Goal: Task Accomplishment & Management: Complete application form

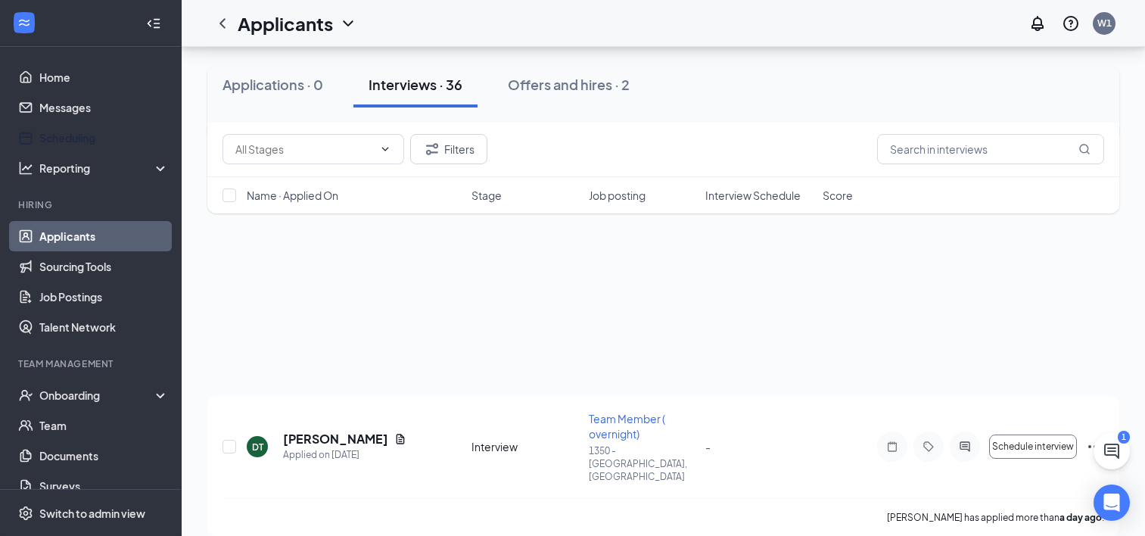
scroll to position [4385, 0]
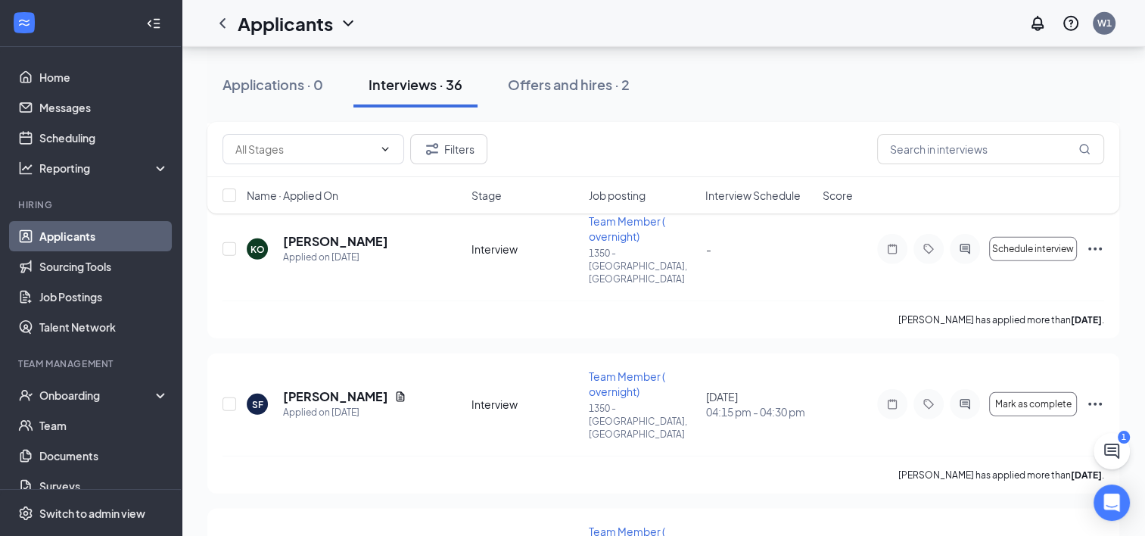
click at [63, 235] on link "Applicants" at bounding box center [103, 236] width 129 height 30
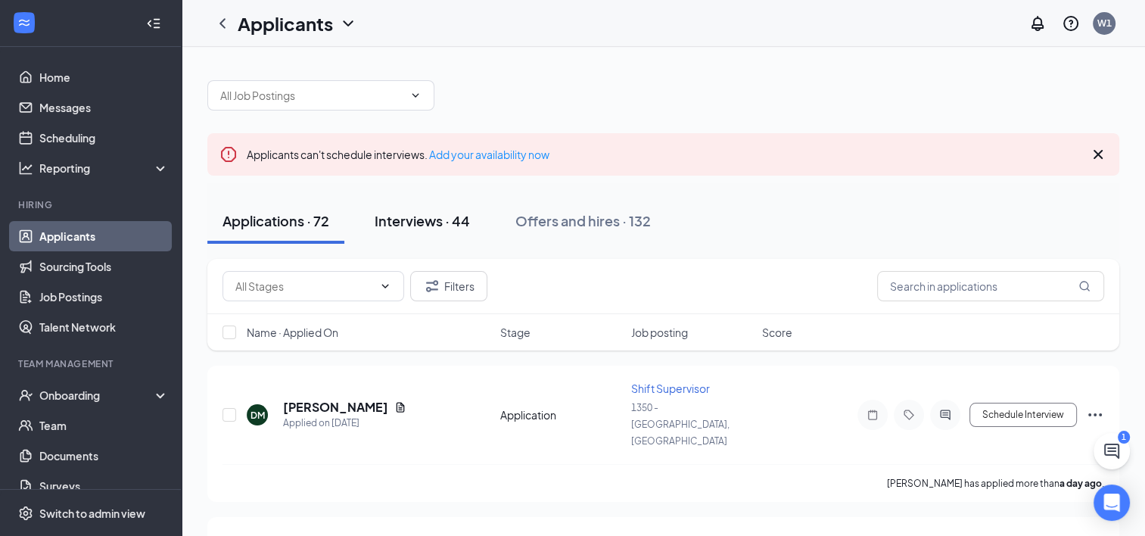
click at [421, 202] on button "Interviews · 44" at bounding box center [422, 220] width 126 height 45
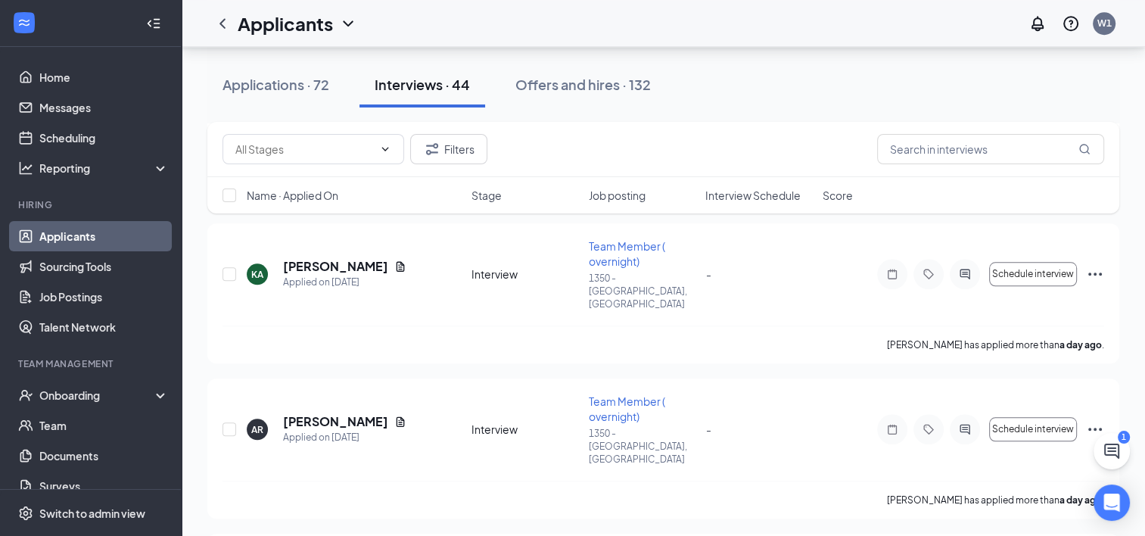
scroll to position [1286, 0]
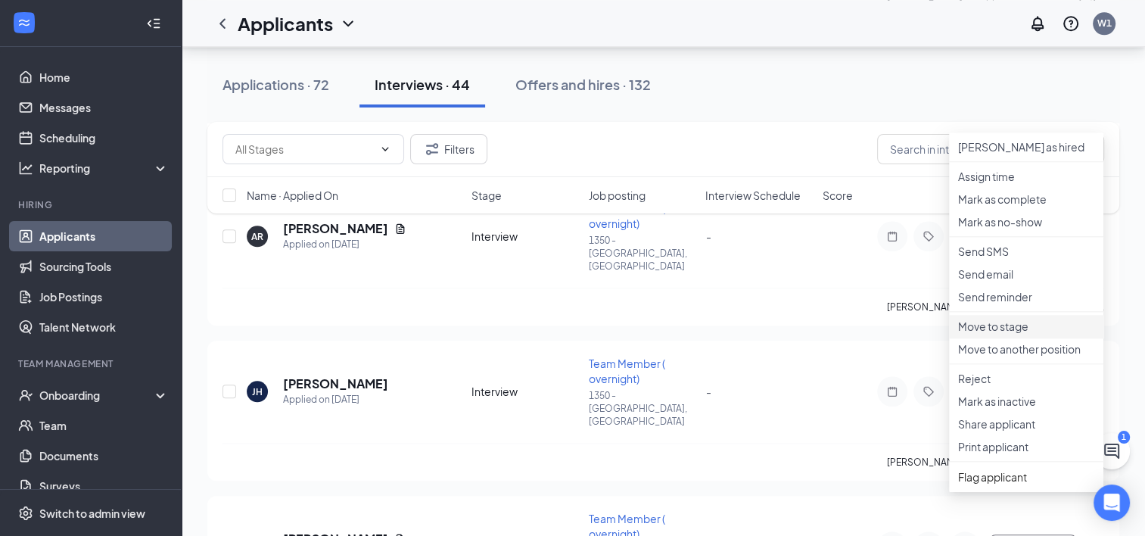
scroll to position [1589, 0]
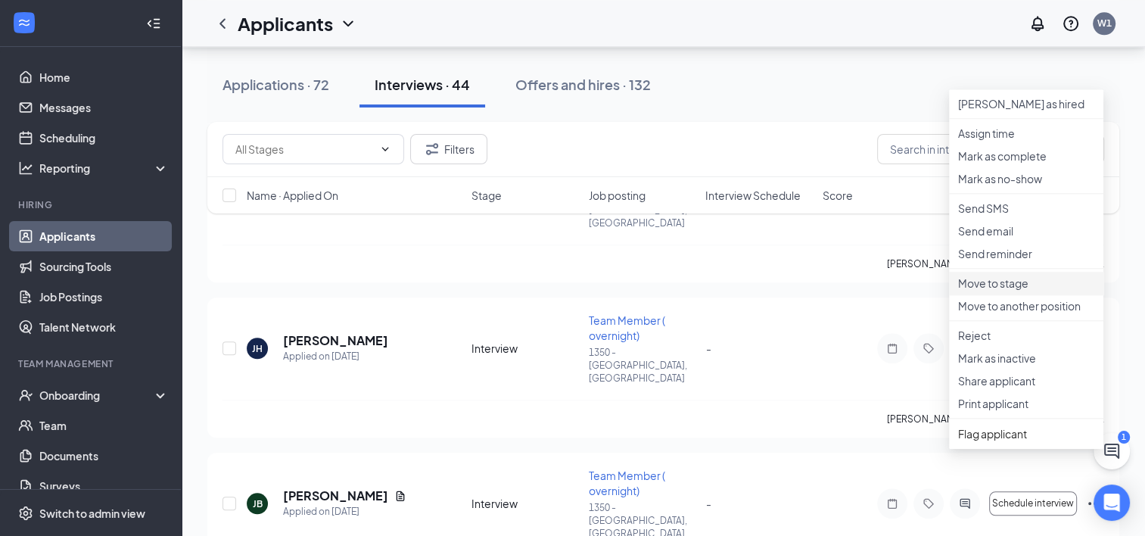
click at [991, 294] on li "Move to stage" at bounding box center [1026, 283] width 154 height 23
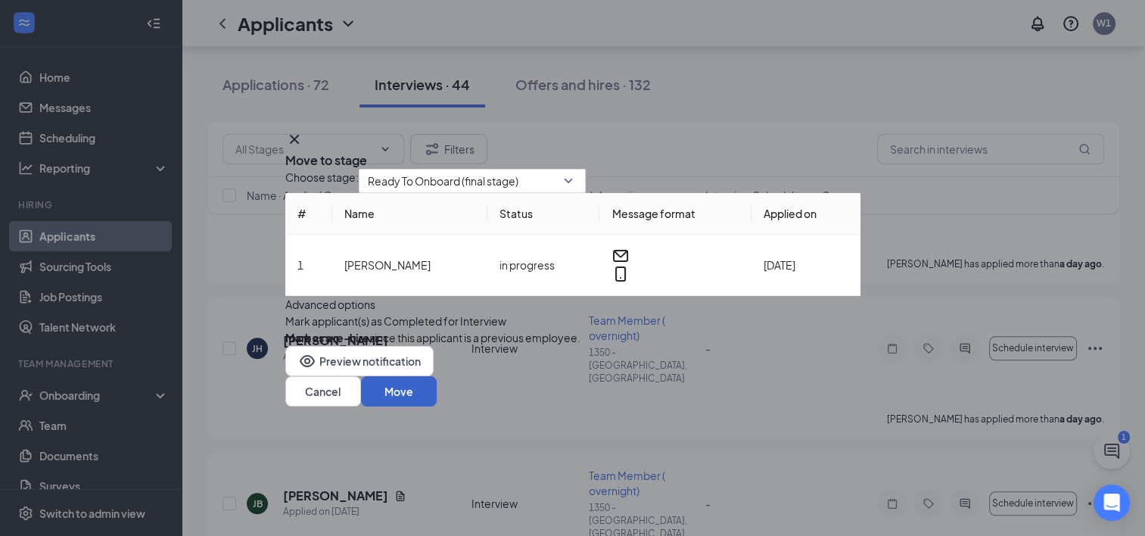
click at [437, 406] on button "Move" at bounding box center [399, 391] width 76 height 30
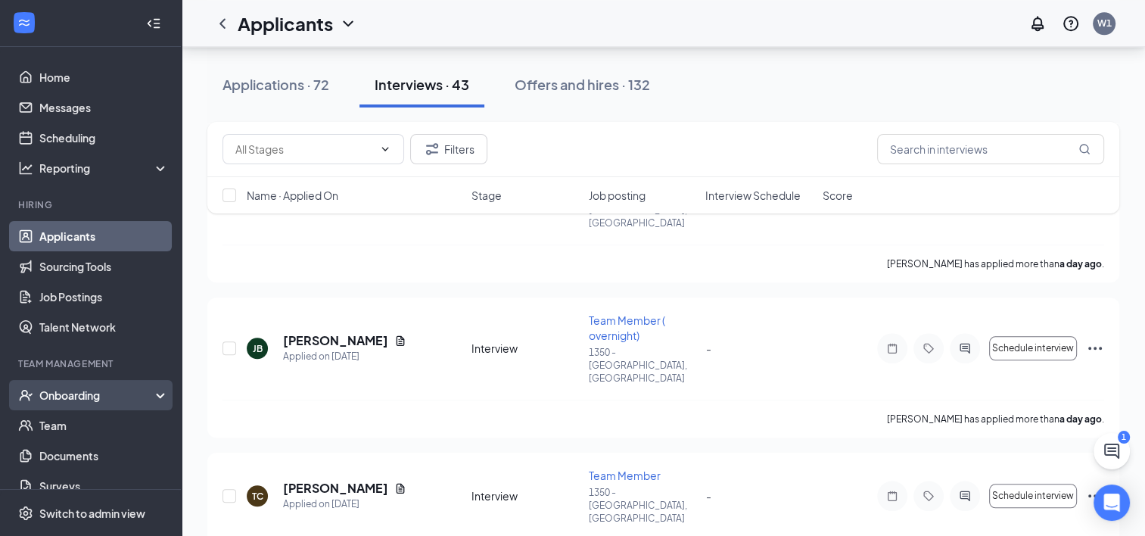
click at [64, 396] on div "Onboarding" at bounding box center [97, 394] width 117 height 15
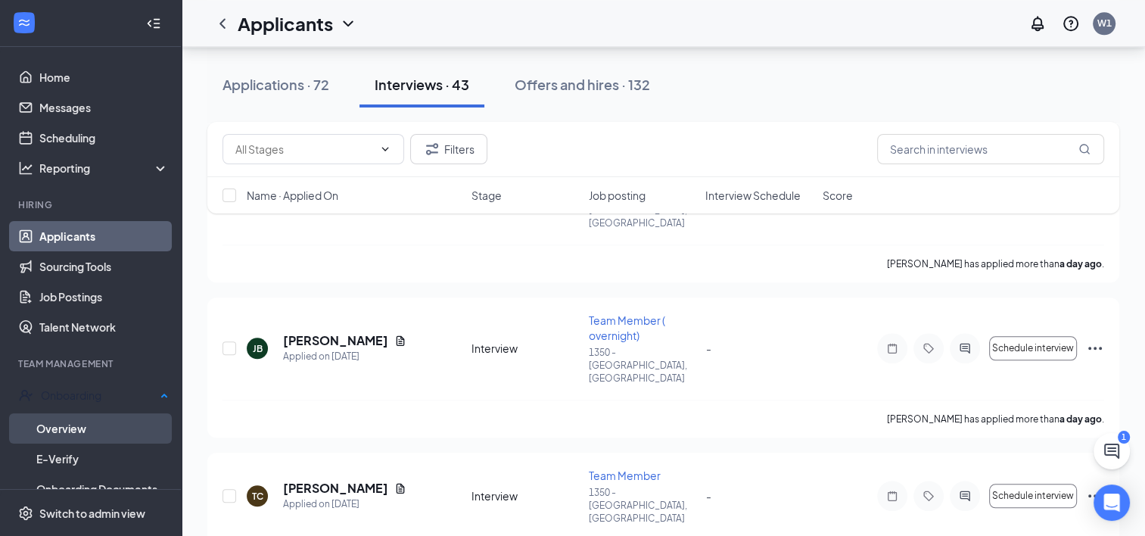
click at [72, 424] on link "Overview" at bounding box center [102, 428] width 132 height 30
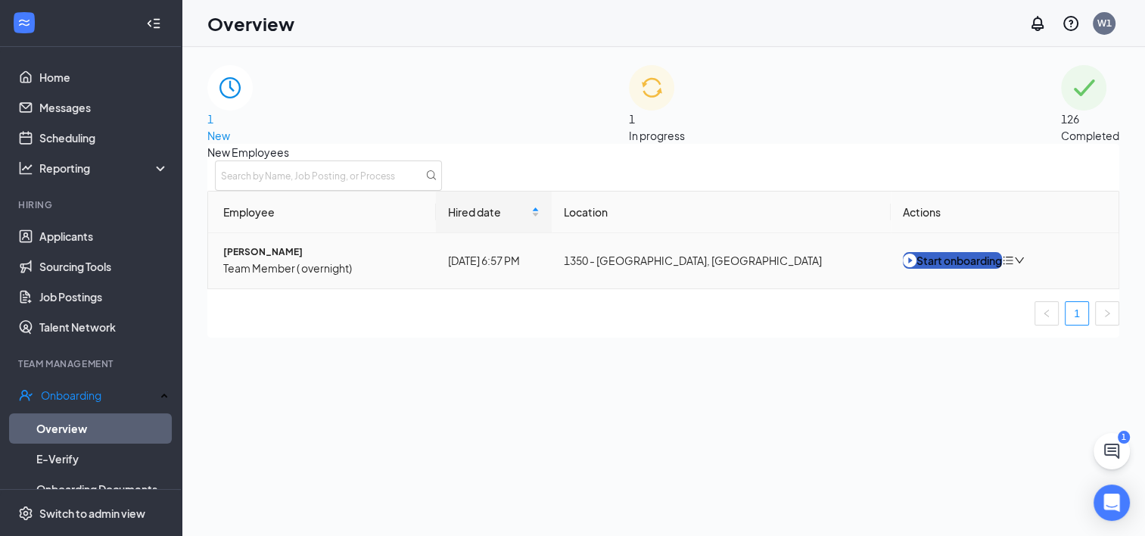
click at [939, 269] on div "Start onboarding" at bounding box center [952, 260] width 99 height 17
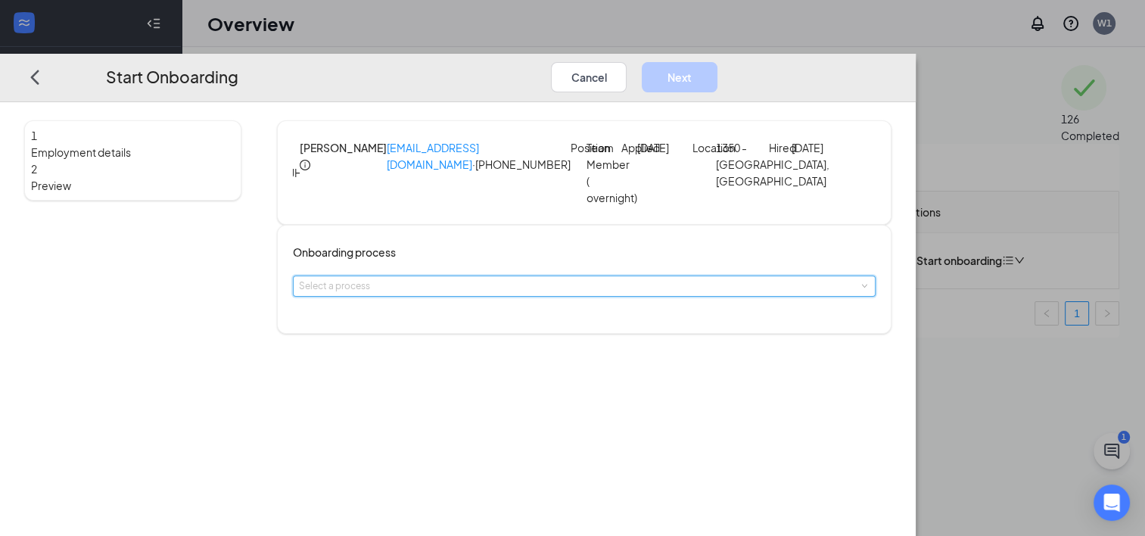
click at [540, 296] on div "Select a process" at bounding box center [584, 286] width 570 height 20
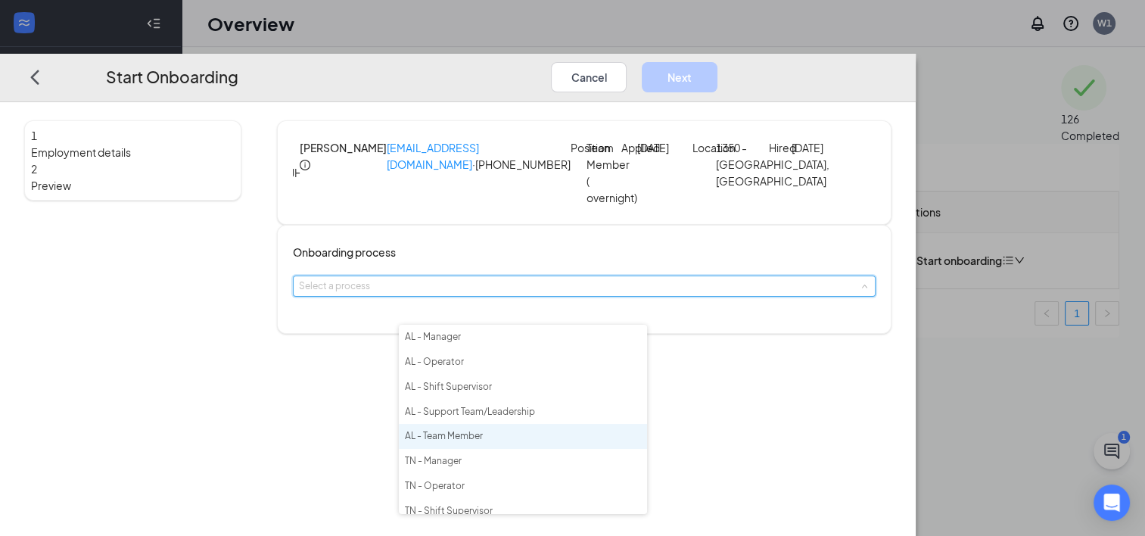
click at [460, 441] on span "AL - Team Member" at bounding box center [444, 435] width 78 height 11
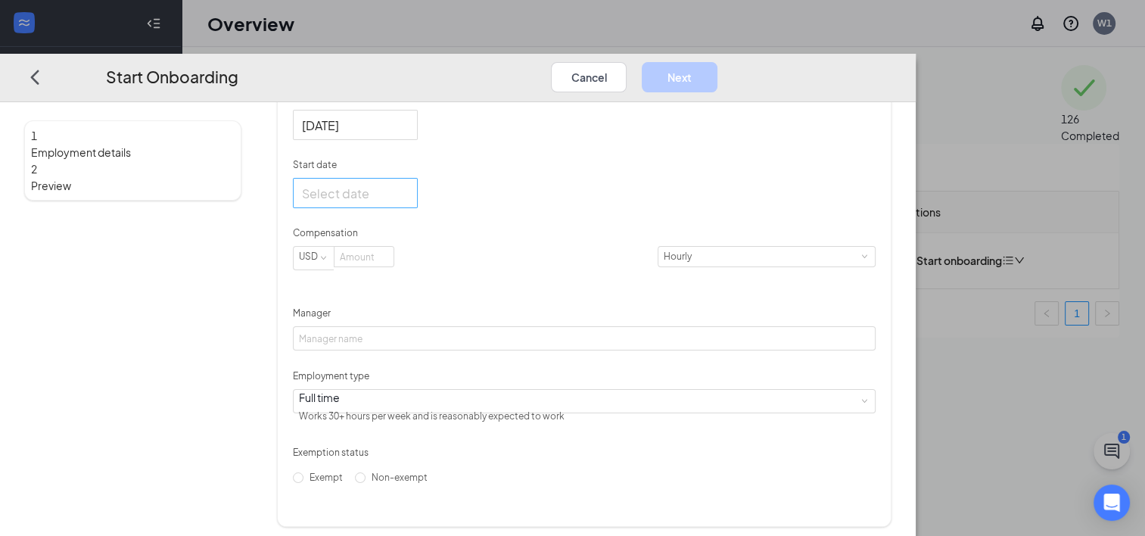
scroll to position [303, 0]
click at [406, 198] on input "Start date" at bounding box center [354, 188] width 104 height 19
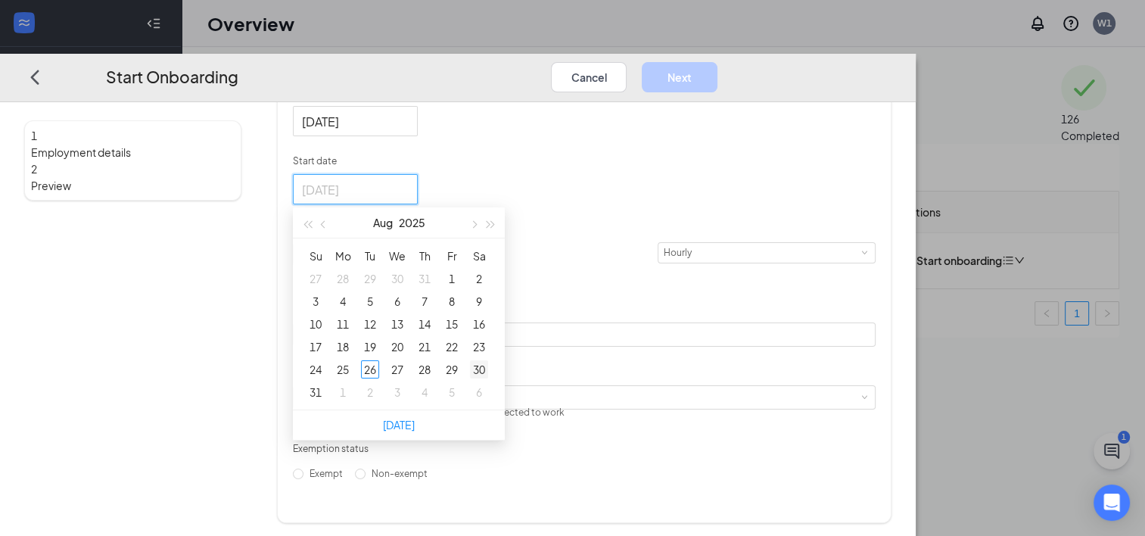
type input "[DATE]"
click at [488, 378] on div "30" at bounding box center [479, 369] width 18 height 18
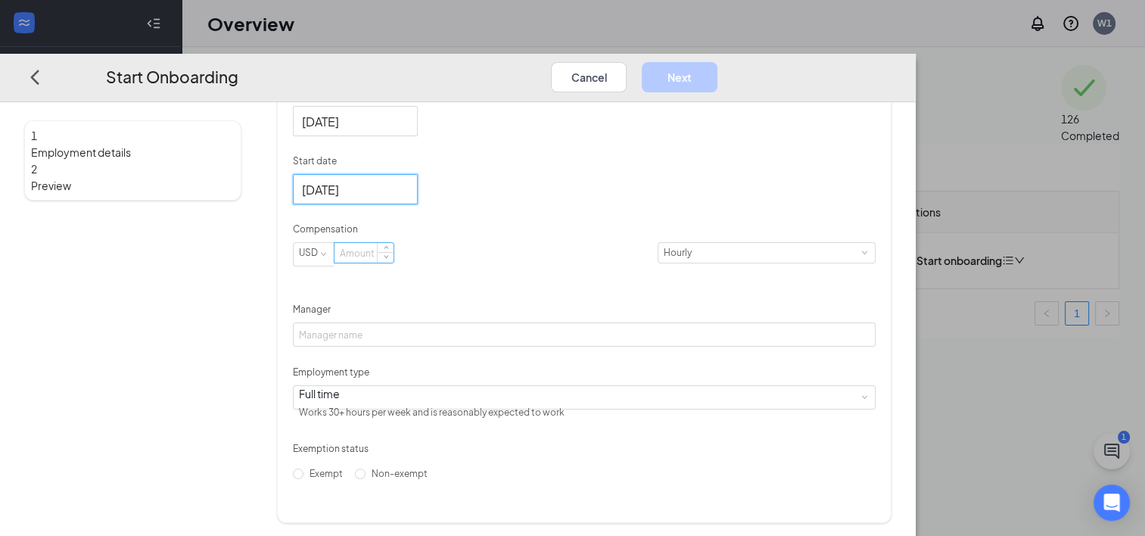
click at [393, 263] on input at bounding box center [363, 253] width 59 height 20
type input "13"
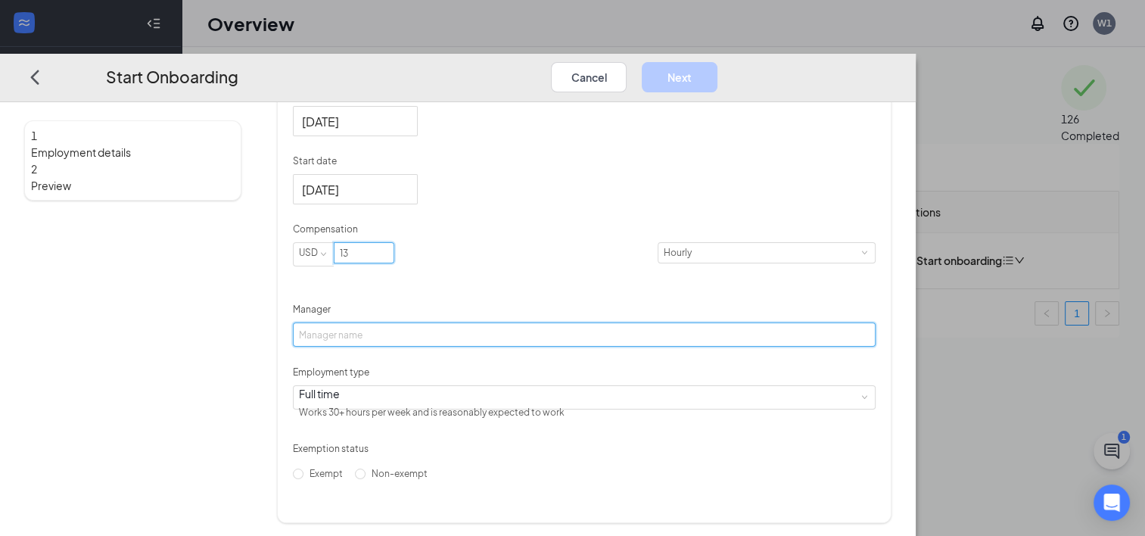
click at [459, 347] on input "Manager" at bounding box center [584, 334] width 583 height 24
type input "[PERSON_NAME]"
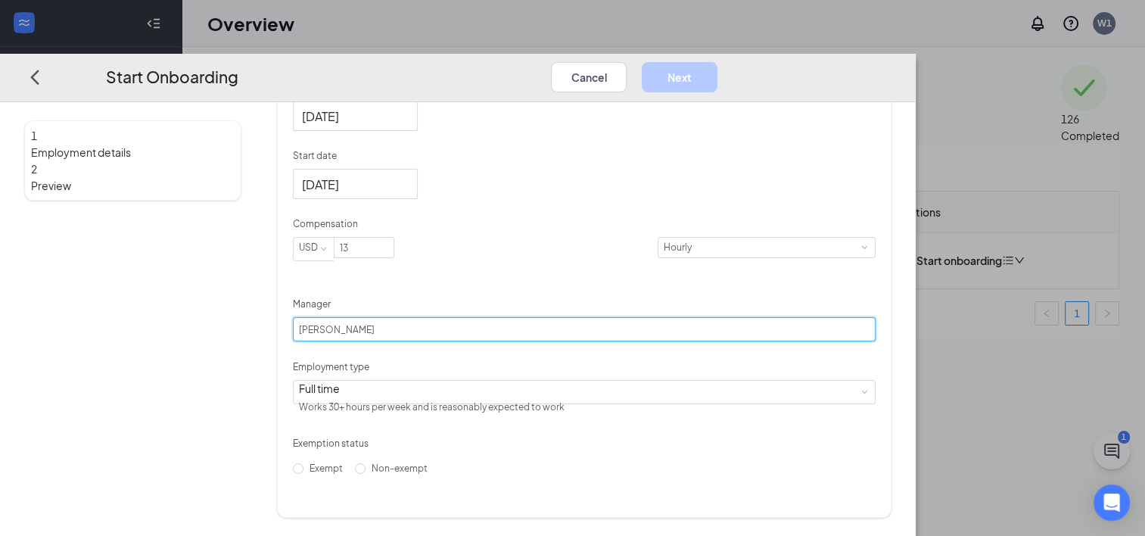
scroll to position [350, 0]
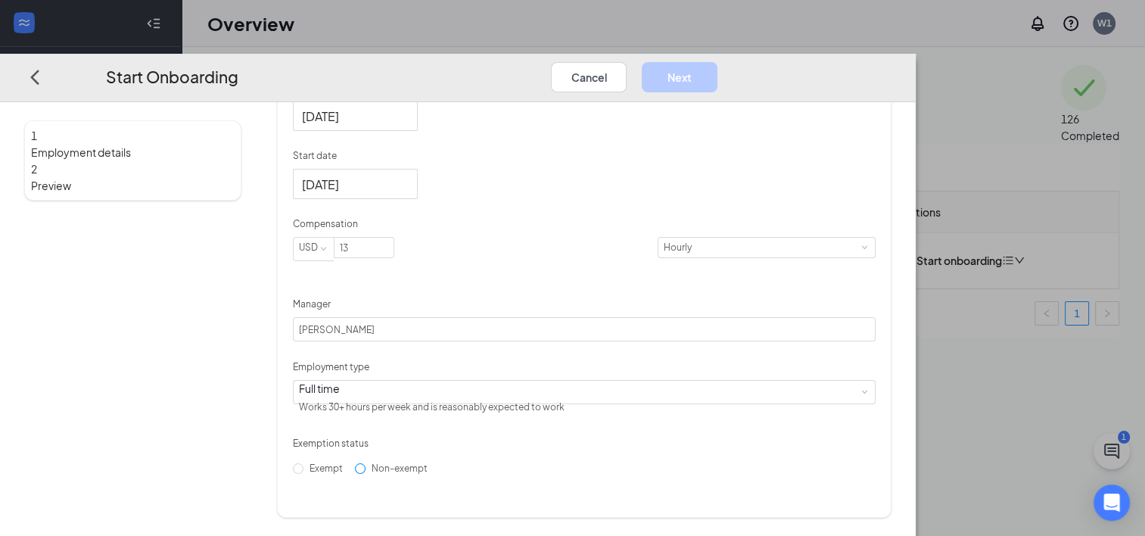
click at [434, 474] on span "Non-exempt" at bounding box center [399, 467] width 68 height 11
click at [365, 474] on input "Non-exempt" at bounding box center [360, 468] width 11 height 11
radio input "true"
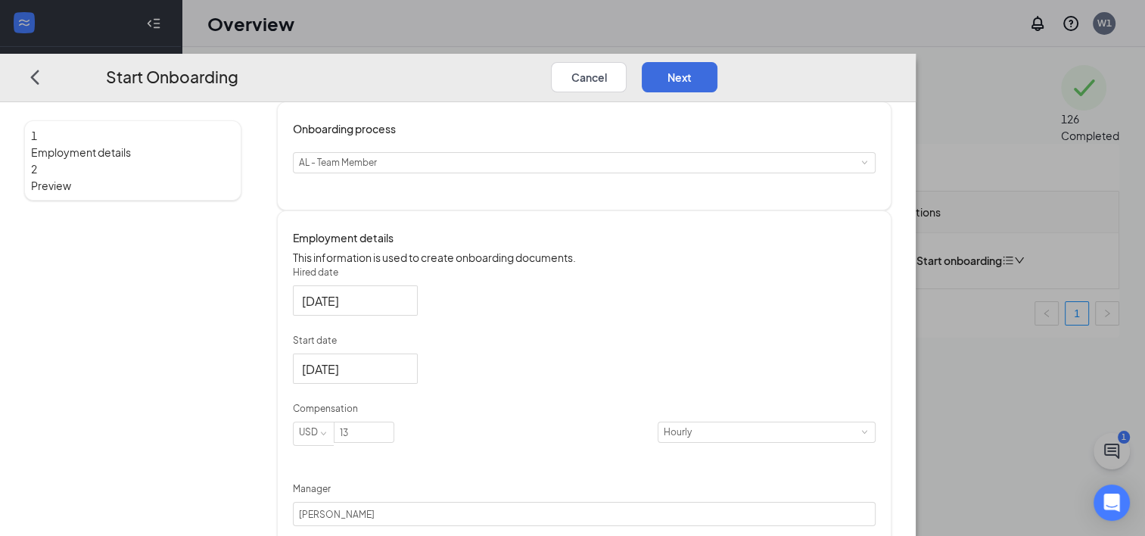
scroll to position [0, 0]
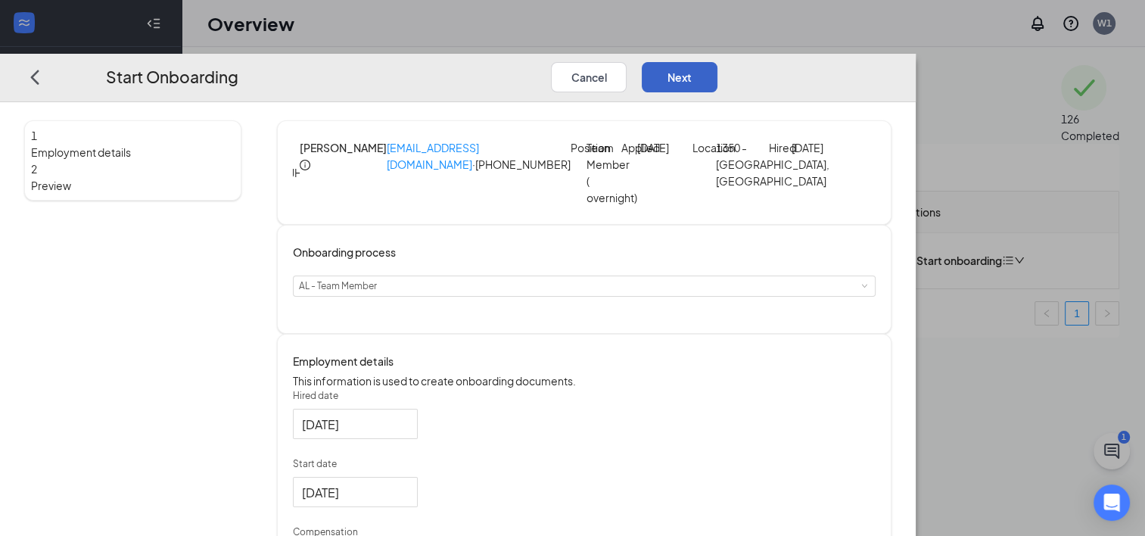
click at [717, 61] on button "Next" at bounding box center [680, 76] width 76 height 30
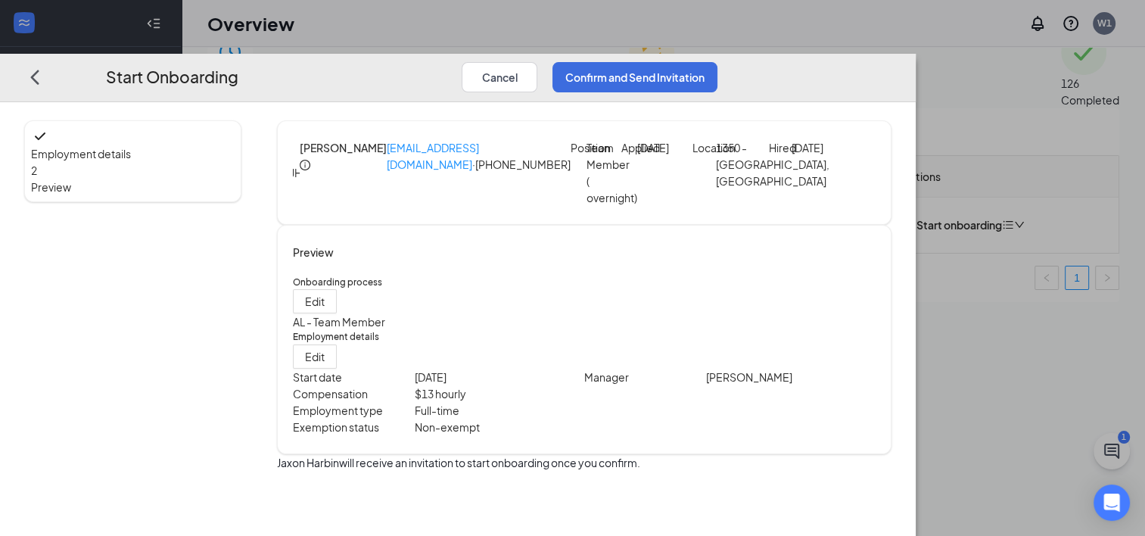
scroll to position [68, 0]
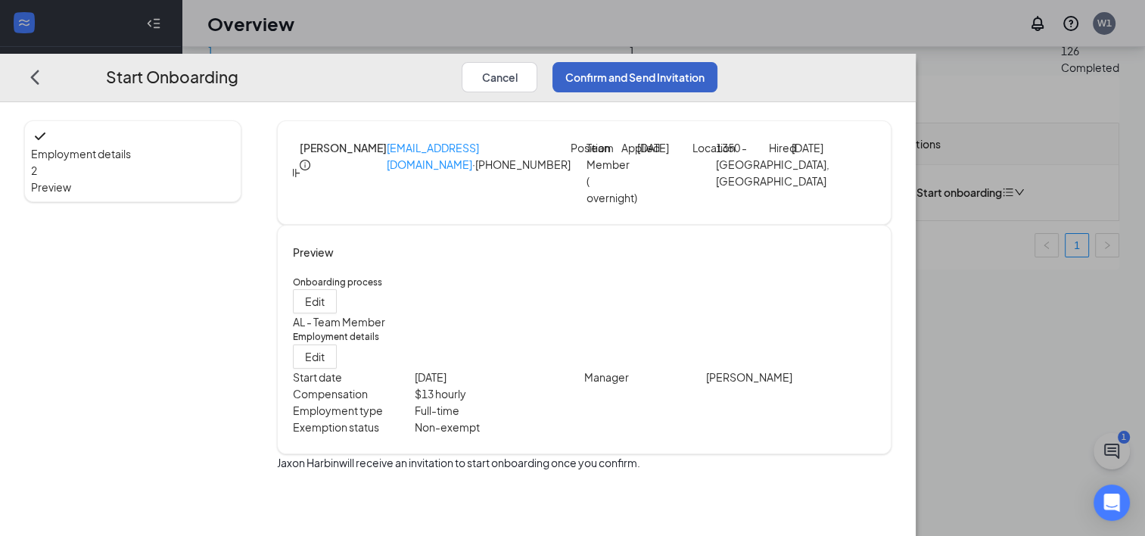
click at [717, 61] on button "Confirm and Send Invitation" at bounding box center [634, 76] width 165 height 30
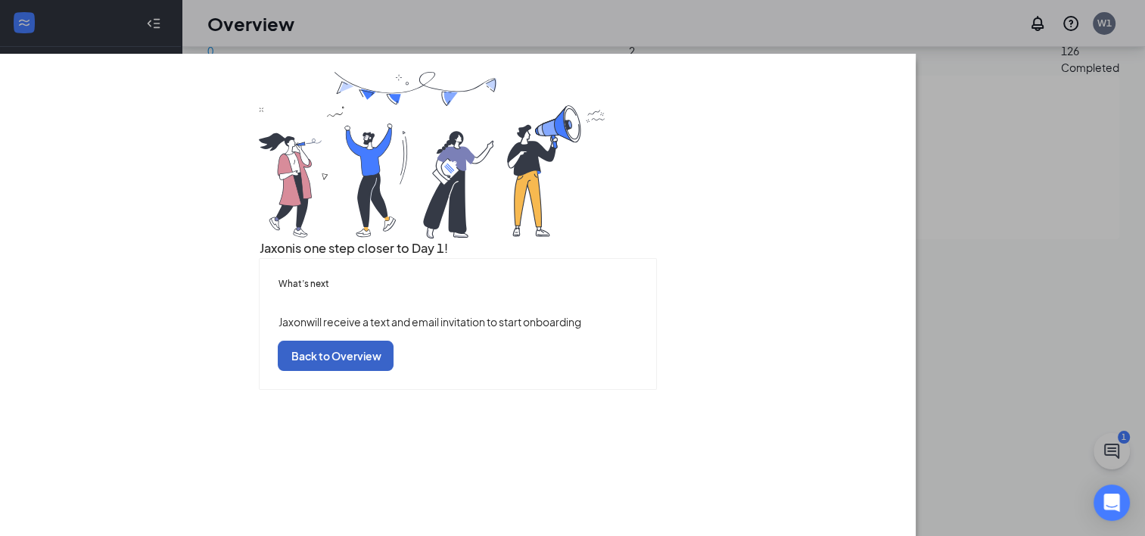
click at [393, 371] on button "Back to Overview" at bounding box center [336, 355] width 116 height 30
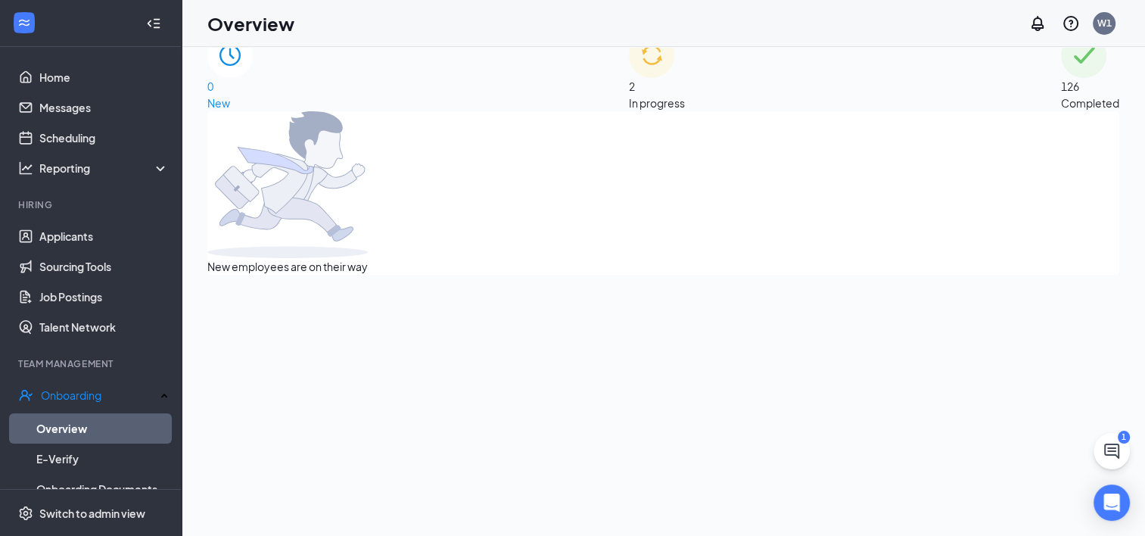
scroll to position [0, 0]
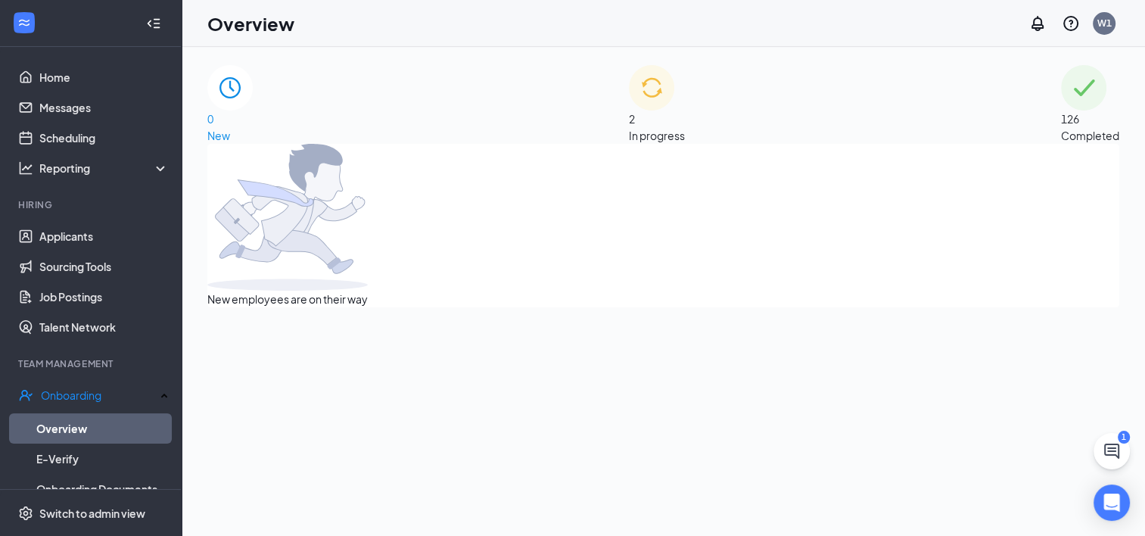
click at [629, 120] on div "2 In progress" at bounding box center [657, 104] width 56 height 79
